Goal: Transaction & Acquisition: Purchase product/service

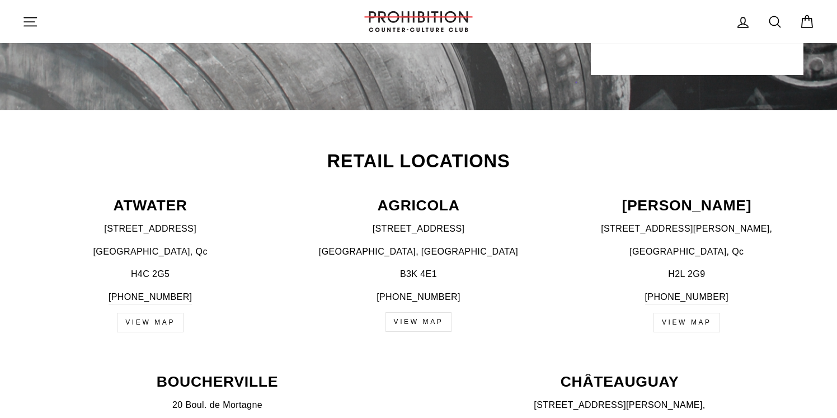
scroll to position [335, 0]
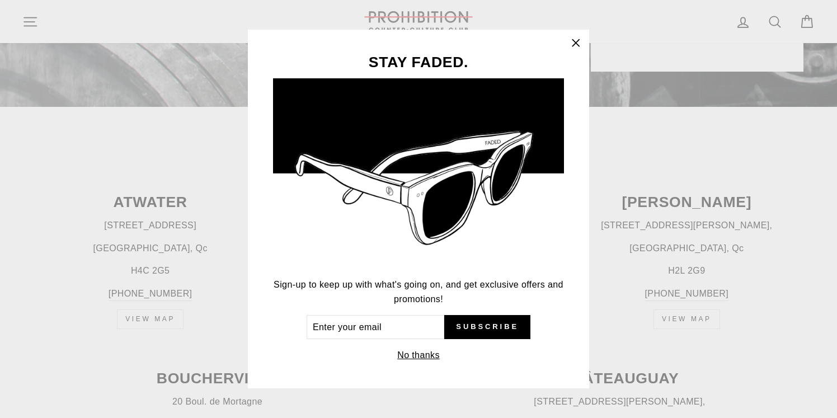
click at [577, 42] on icon "button" at bounding box center [576, 43] width 7 height 7
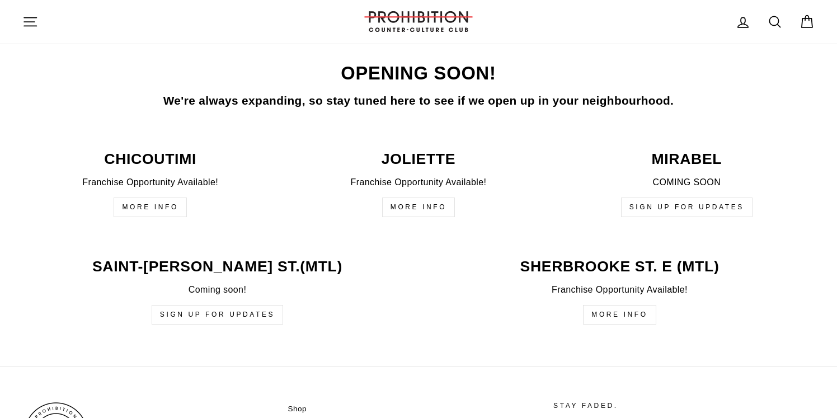
scroll to position [2648, 0]
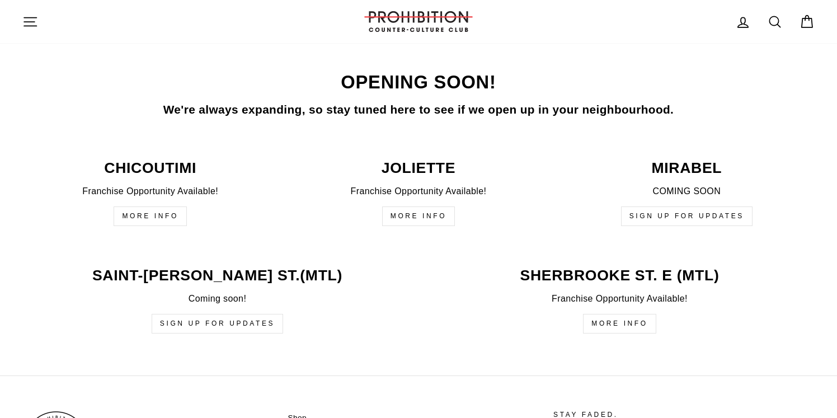
click at [808, 23] on icon at bounding box center [807, 22] width 16 height 16
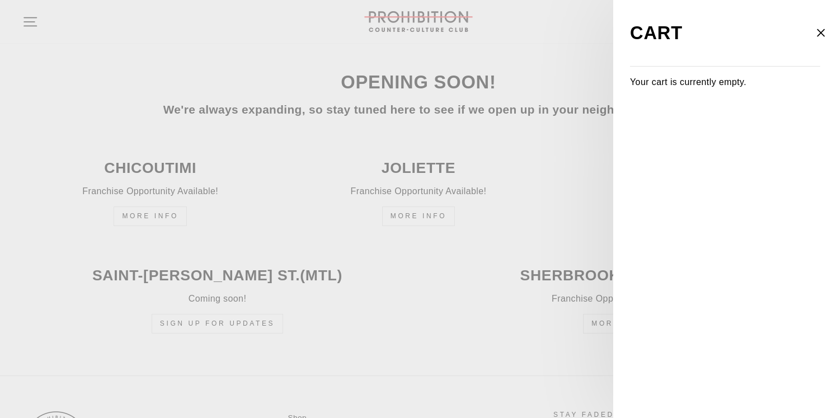
click at [826, 36] on icon "button" at bounding box center [821, 33] width 16 height 16
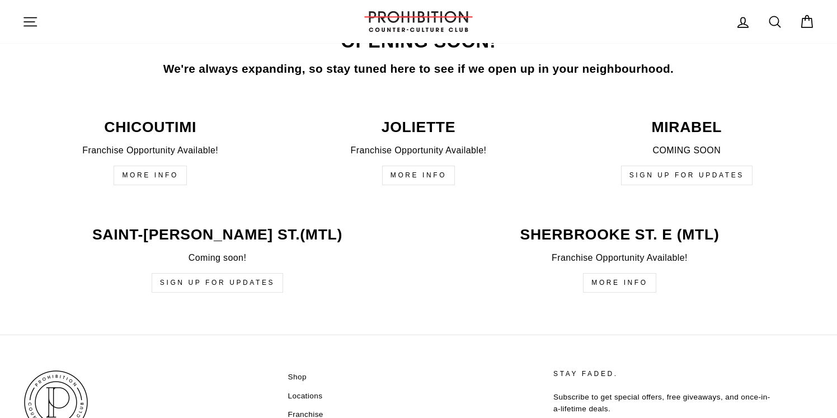
scroll to position [2810, 0]
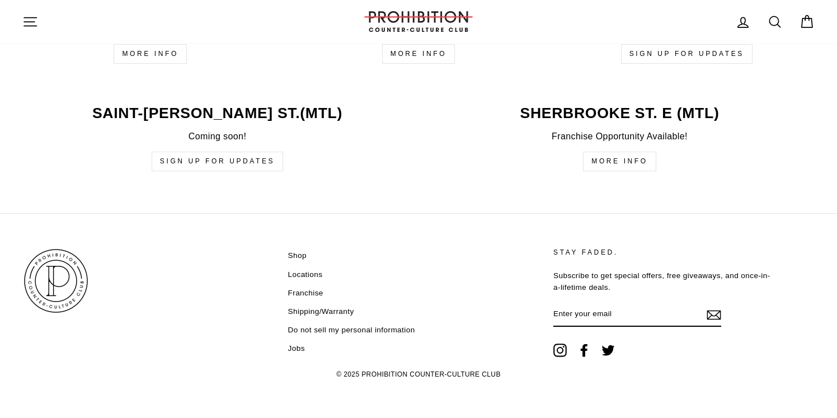
click at [300, 254] on link "Shop" at bounding box center [297, 255] width 18 height 17
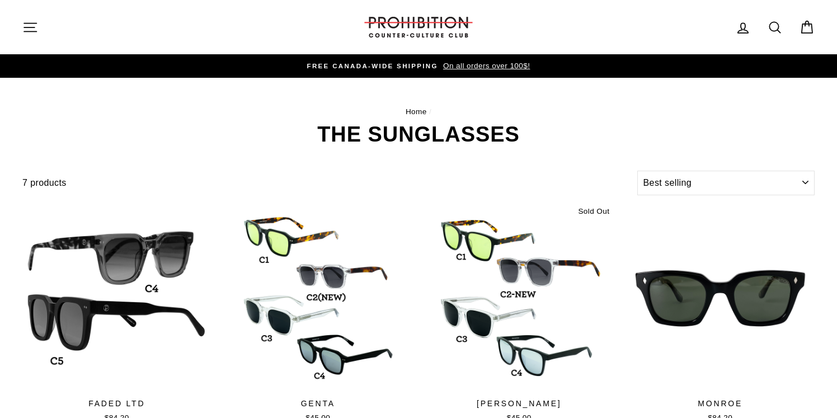
select select "best-selling"
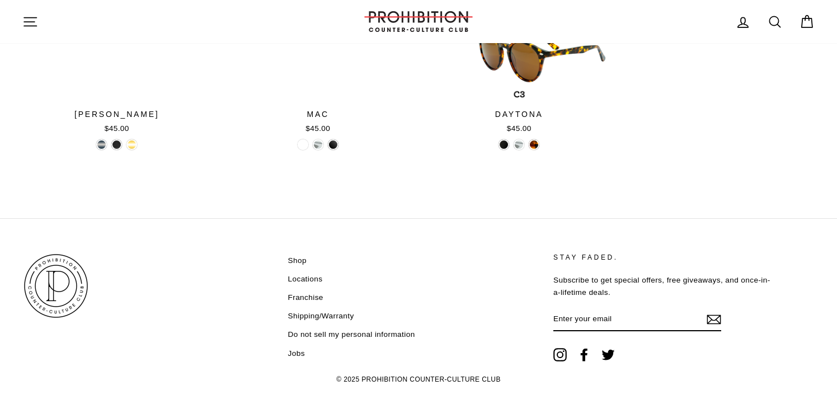
scroll to position [549, 0]
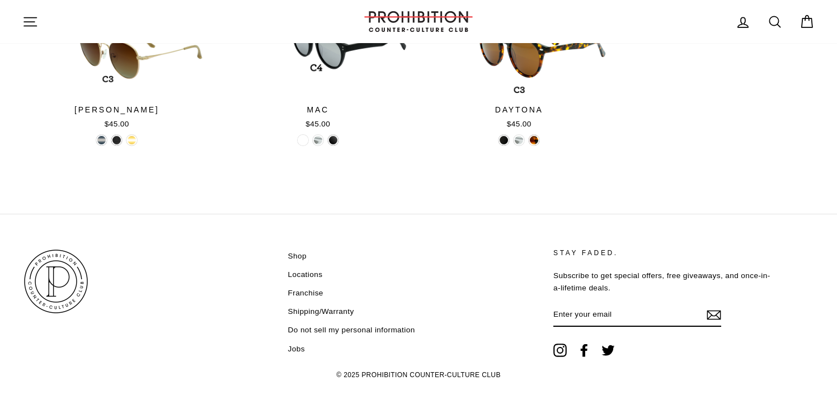
click at [329, 311] on link "Shipping/Warranty" at bounding box center [321, 311] width 66 height 17
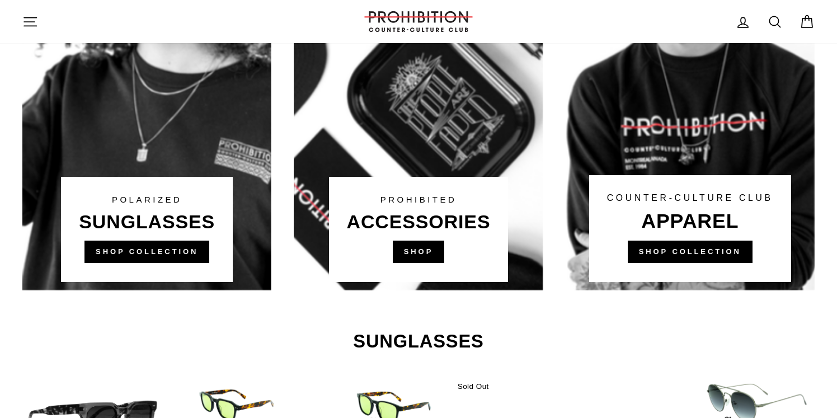
scroll to position [795, 0]
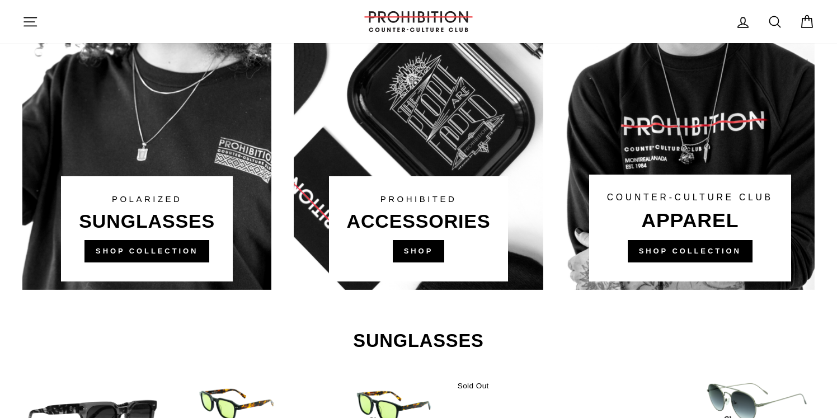
click at [419, 254] on link at bounding box center [418, 77] width 249 height 425
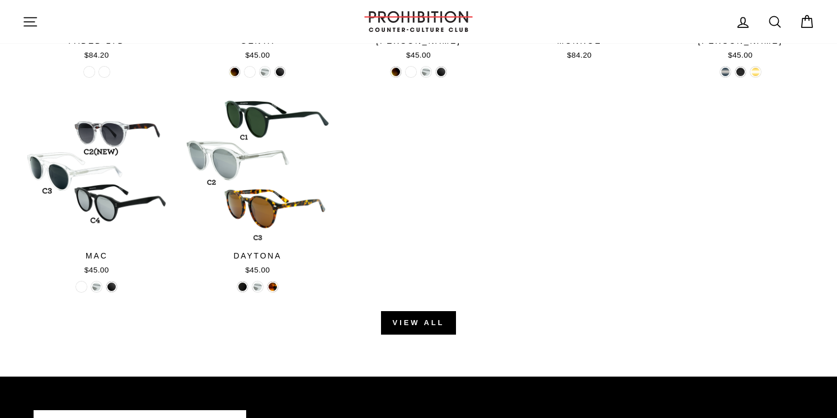
scroll to position [1249, 0]
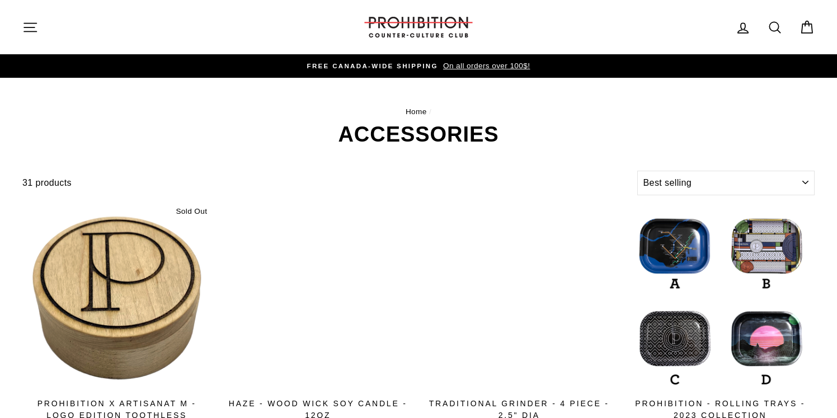
select select "best-selling"
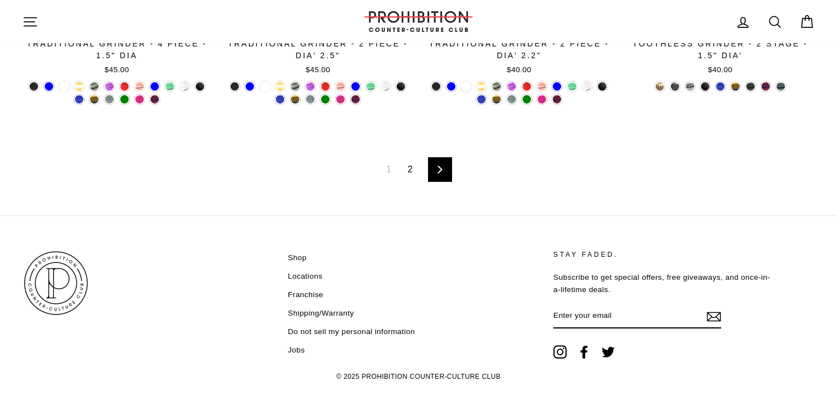
scroll to position [1972, 0]
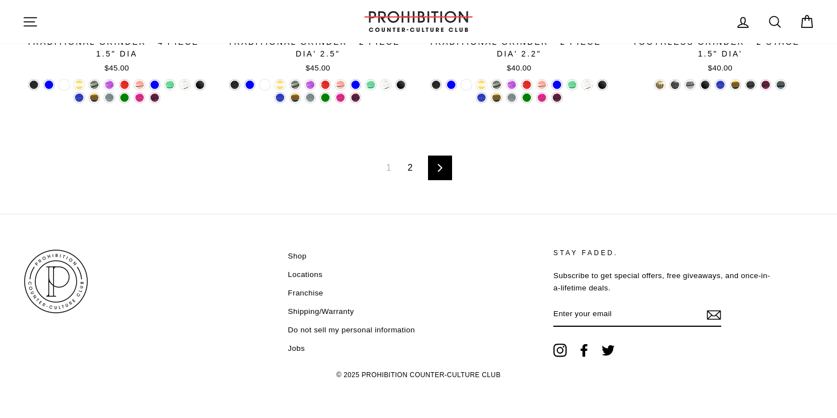
click at [433, 167] on link "Next" at bounding box center [440, 168] width 24 height 25
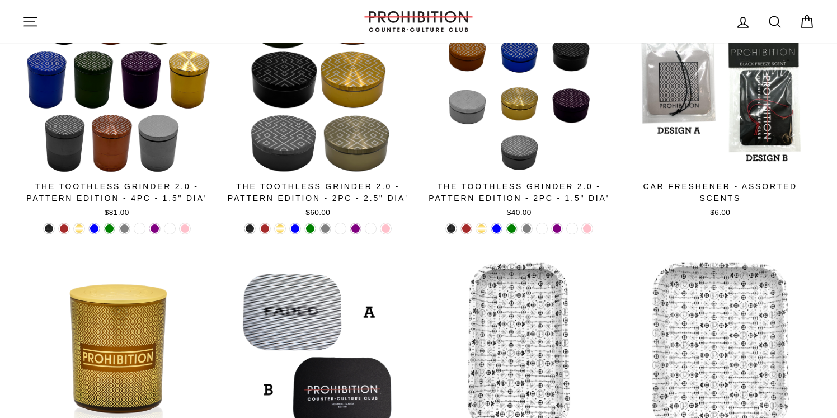
scroll to position [1126, 0]
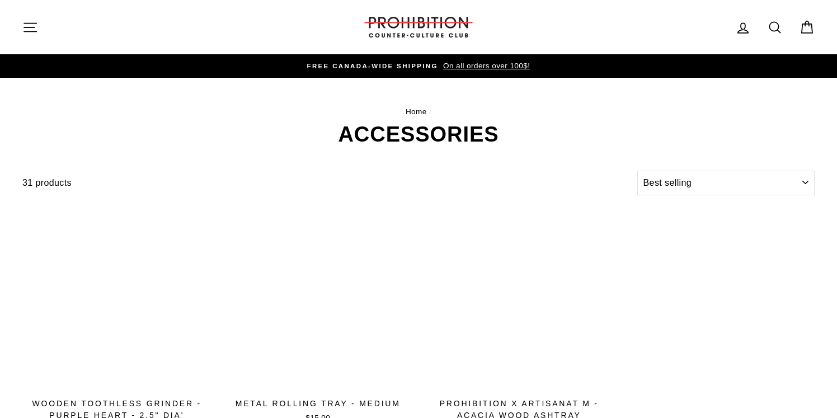
select select "best-selling"
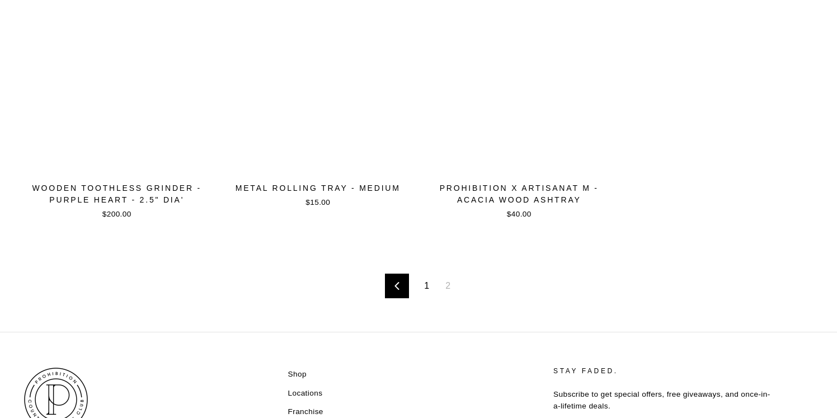
scroll to position [334, 0]
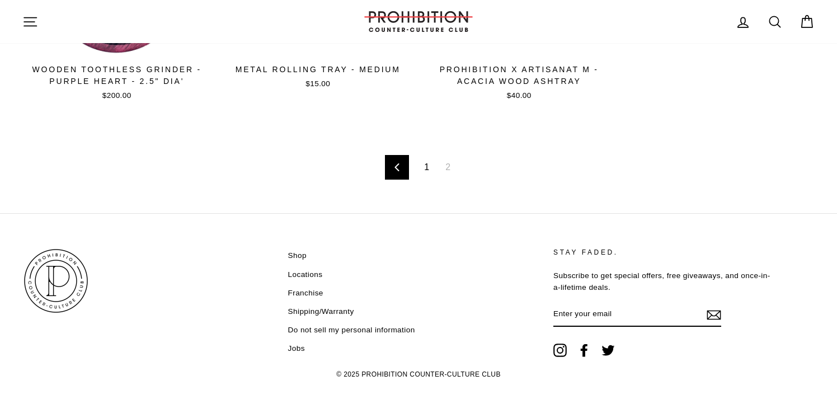
click at [294, 252] on link "Shop" at bounding box center [297, 255] width 18 height 17
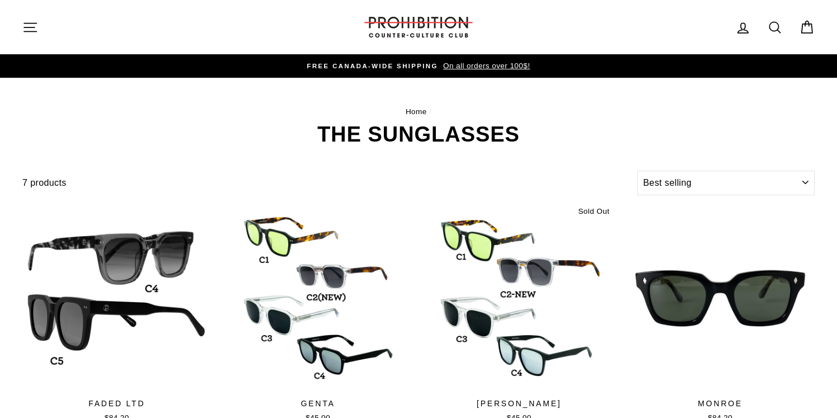
select select "best-selling"
click at [772, 24] on icon at bounding box center [775, 28] width 16 height 16
type input "bong"
click at [22, 8] on button "Search" at bounding box center [34, 27] width 24 height 38
